Goal: Information Seeking & Learning: Learn about a topic

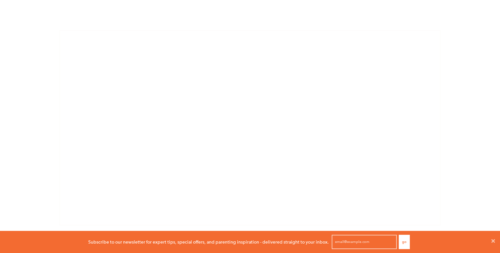
scroll to position [409, 0]
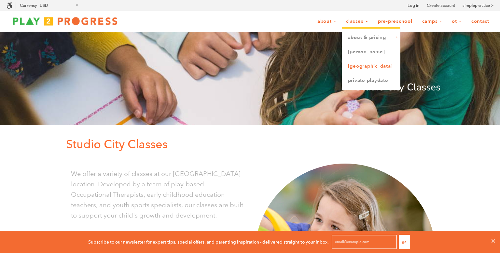
click at [358, 64] on link "[GEOGRAPHIC_DATA]" at bounding box center [371, 66] width 58 height 14
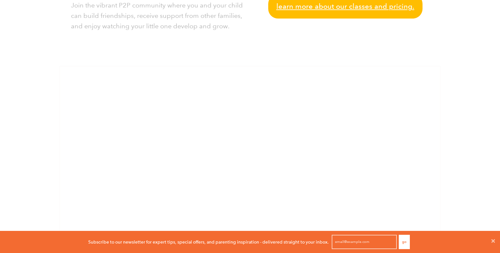
scroll to position [366, 0]
click at [315, 13] on link "Learn more about our classes and pricing." at bounding box center [345, 6] width 154 height 24
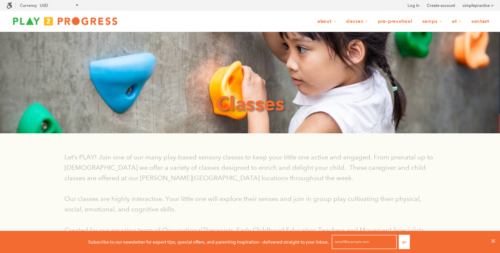
scroll to position [0, 0]
click at [95, 18] on img at bounding box center [65, 20] width 117 height 13
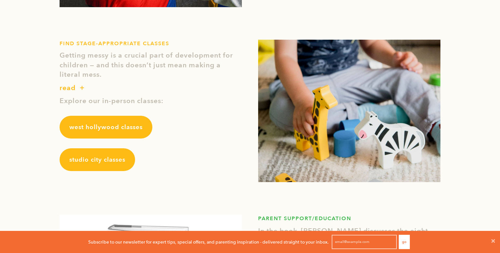
scroll to position [767, 0]
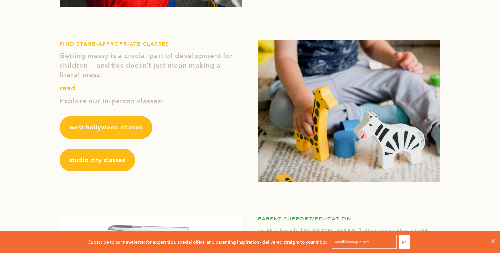
click at [112, 162] on span "studio city classes" at bounding box center [97, 160] width 56 height 8
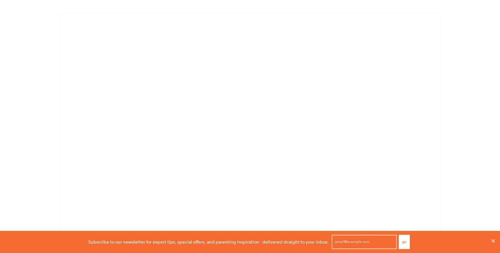
scroll to position [418, 0]
